Goal: Communication & Community: Connect with others

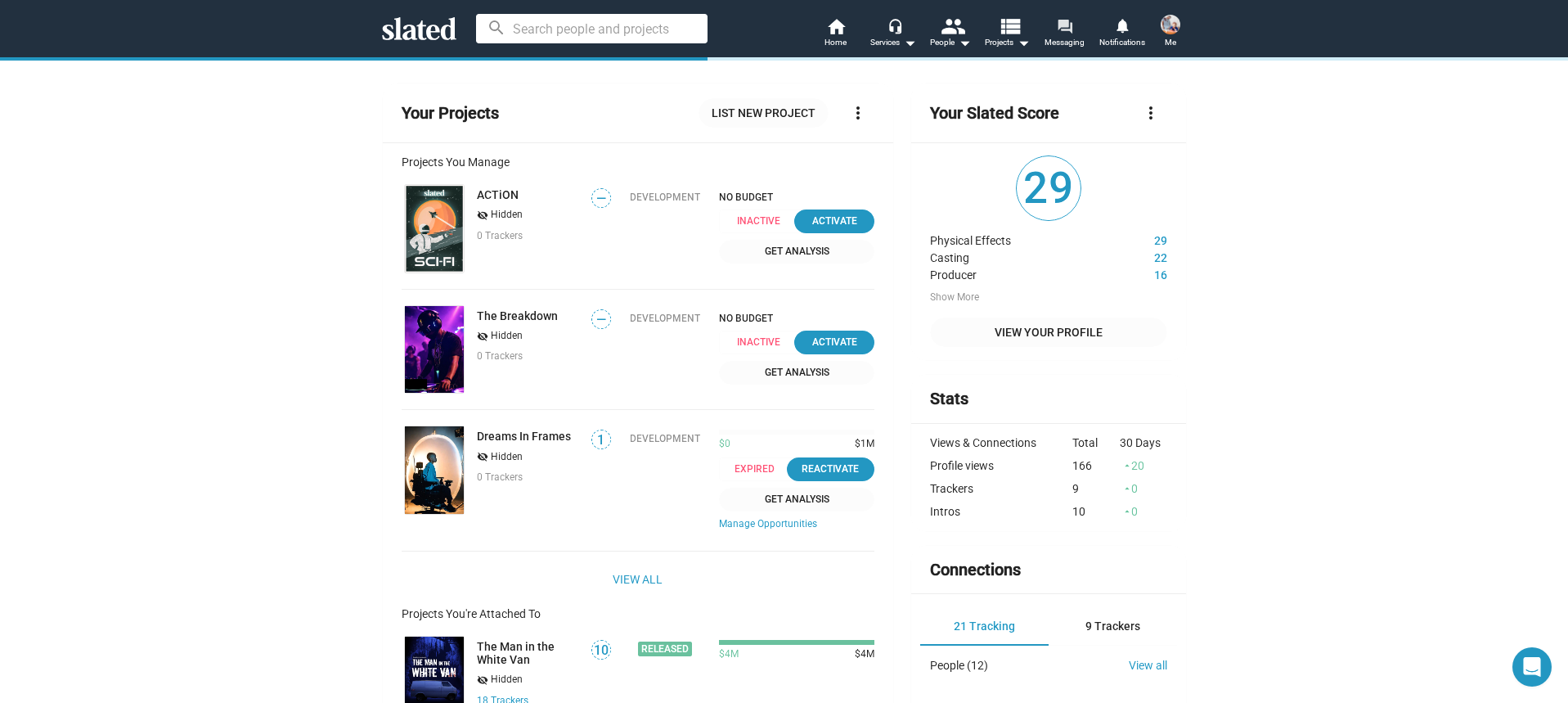
click at [1053, 47] on span "Messaging" at bounding box center [1064, 42] width 40 height 20
click at [1059, 41] on span "Messaging" at bounding box center [1064, 42] width 40 height 20
